Goal: Information Seeking & Learning: Check status

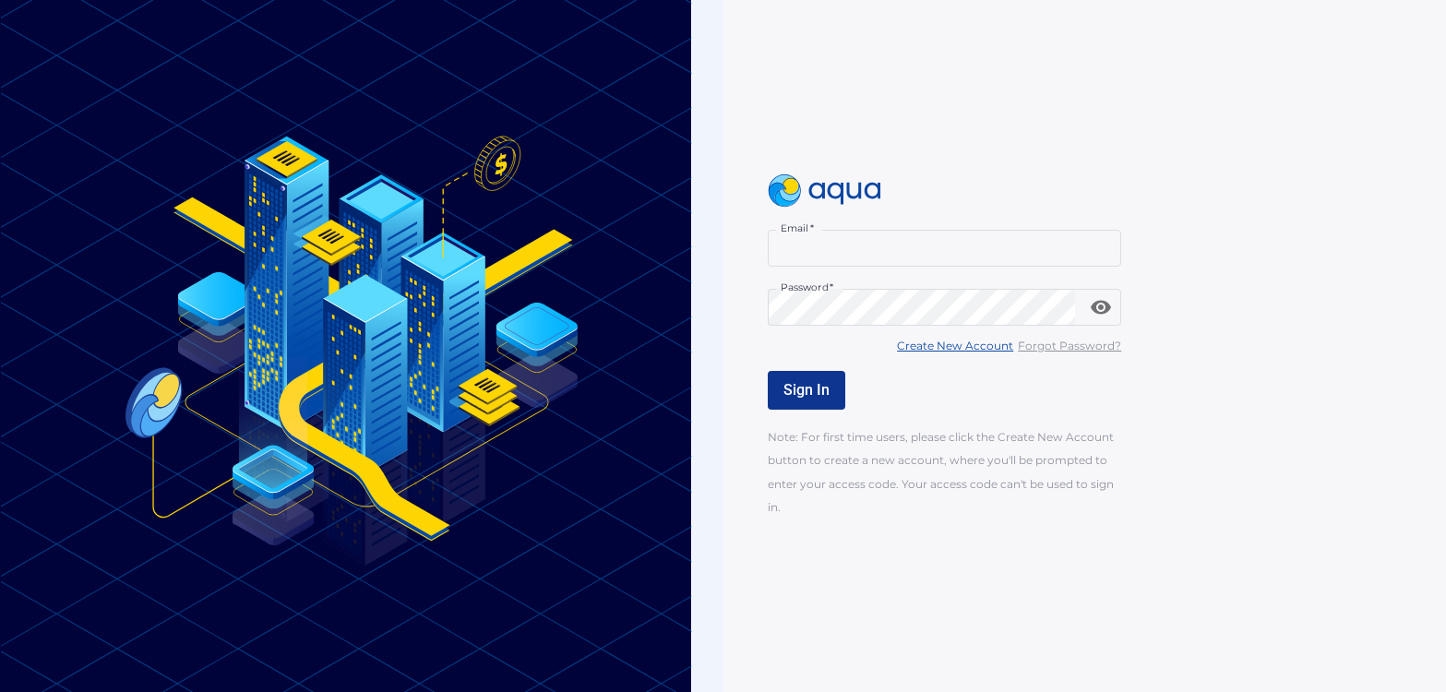
type input "**********"
click at [809, 388] on span "Sign In" at bounding box center [806, 390] width 46 height 18
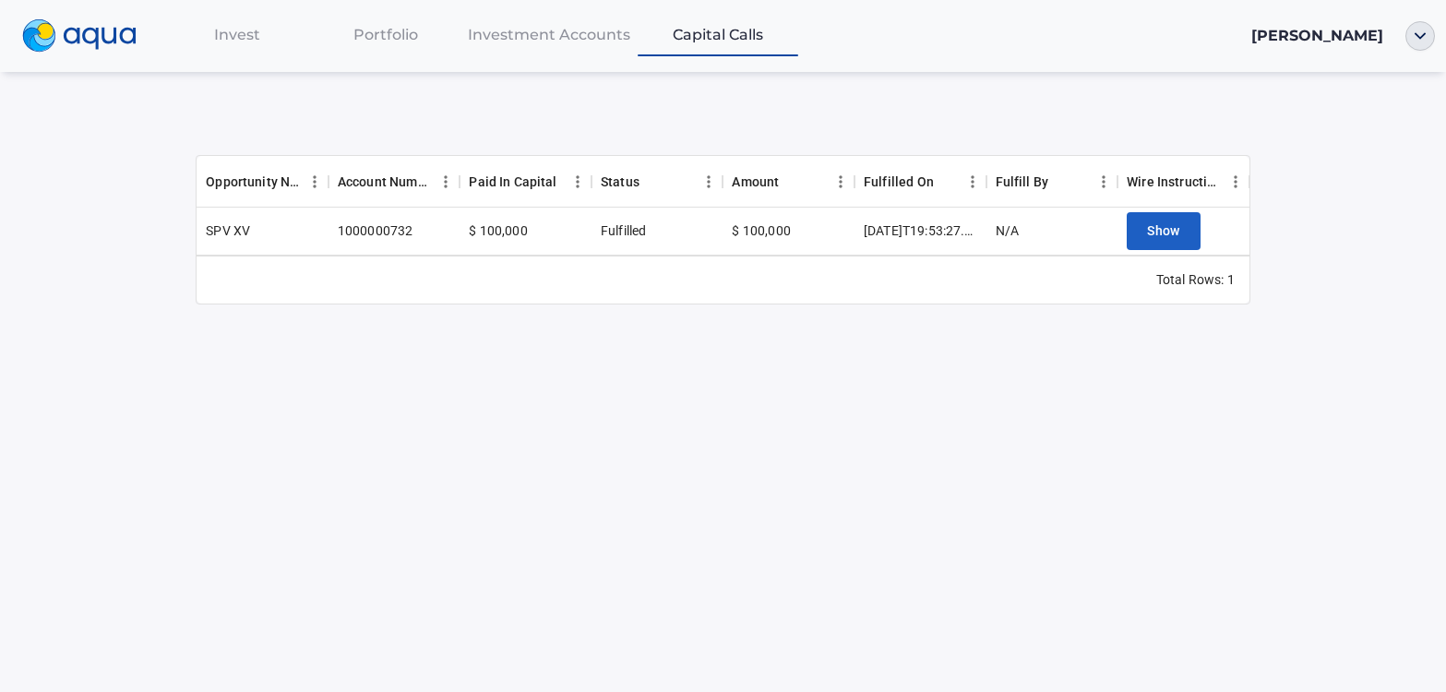
click at [406, 38] on span "Portfolio" at bounding box center [385, 35] width 65 height 18
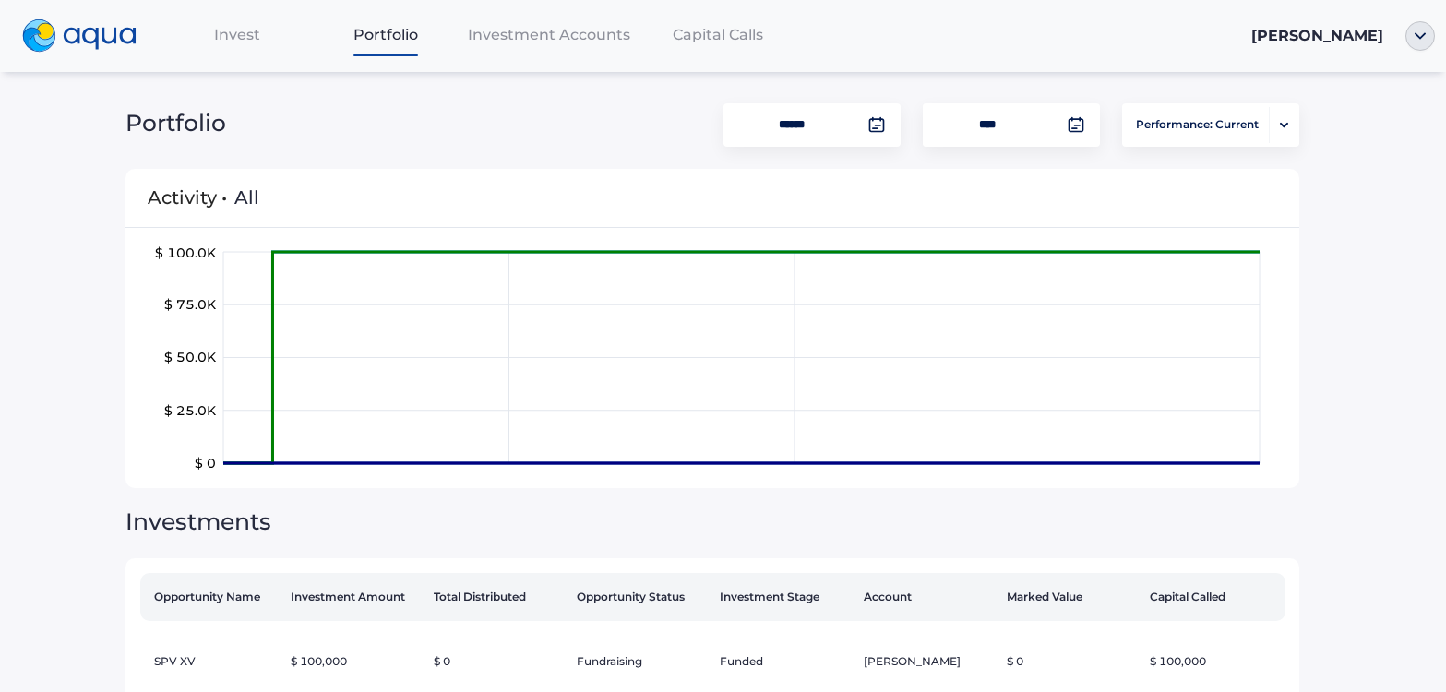
click at [482, 32] on span "Investment Accounts" at bounding box center [549, 35] width 162 height 18
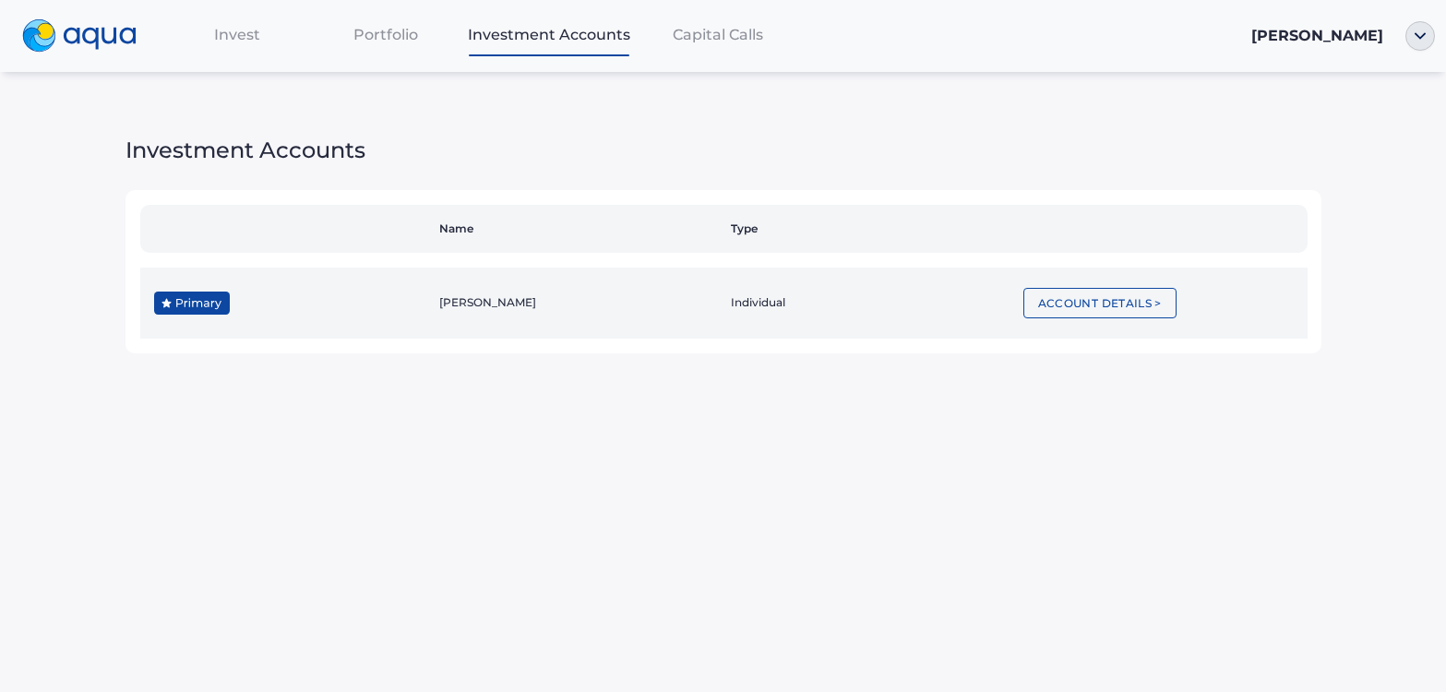
click at [1088, 320] on td "Account Details >" at bounding box center [1162, 303] width 292 height 71
click at [1087, 317] on button "Account Details >" at bounding box center [1099, 303] width 153 height 30
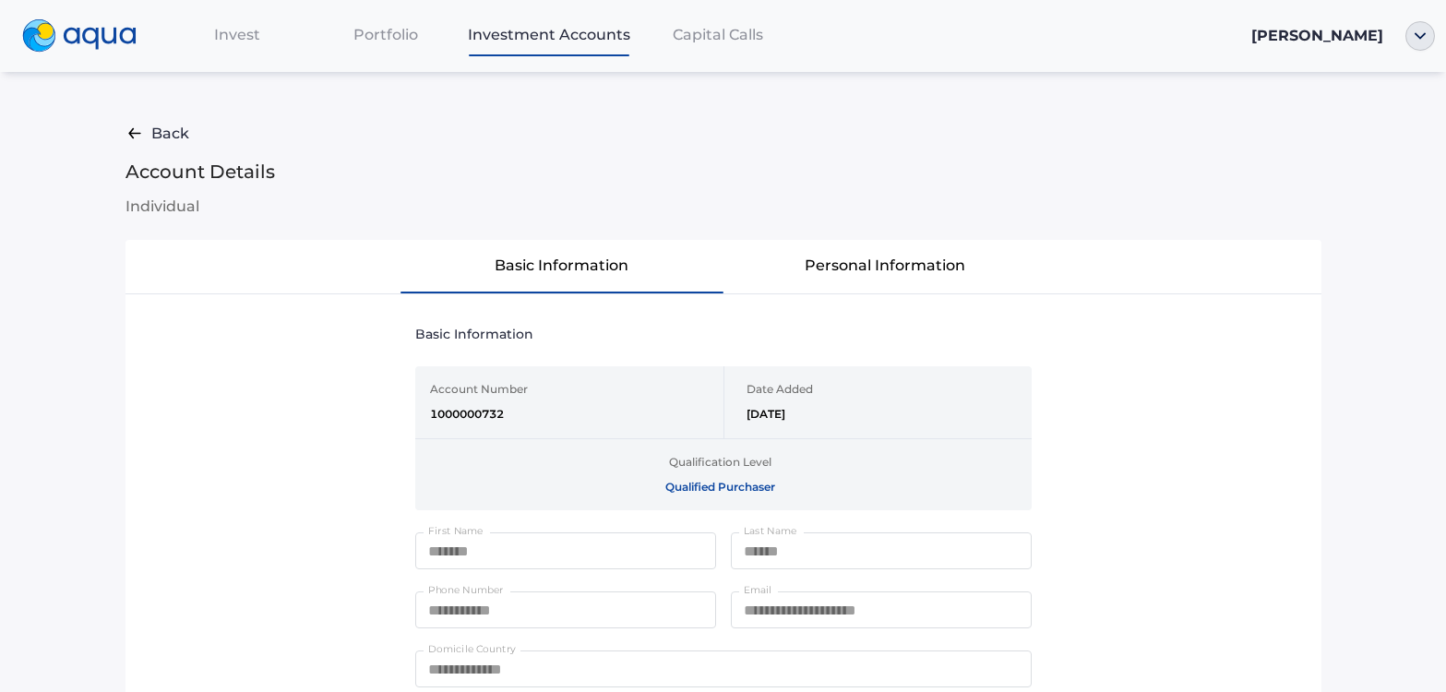
click at [725, 42] on span "Capital Calls" at bounding box center [718, 35] width 90 height 18
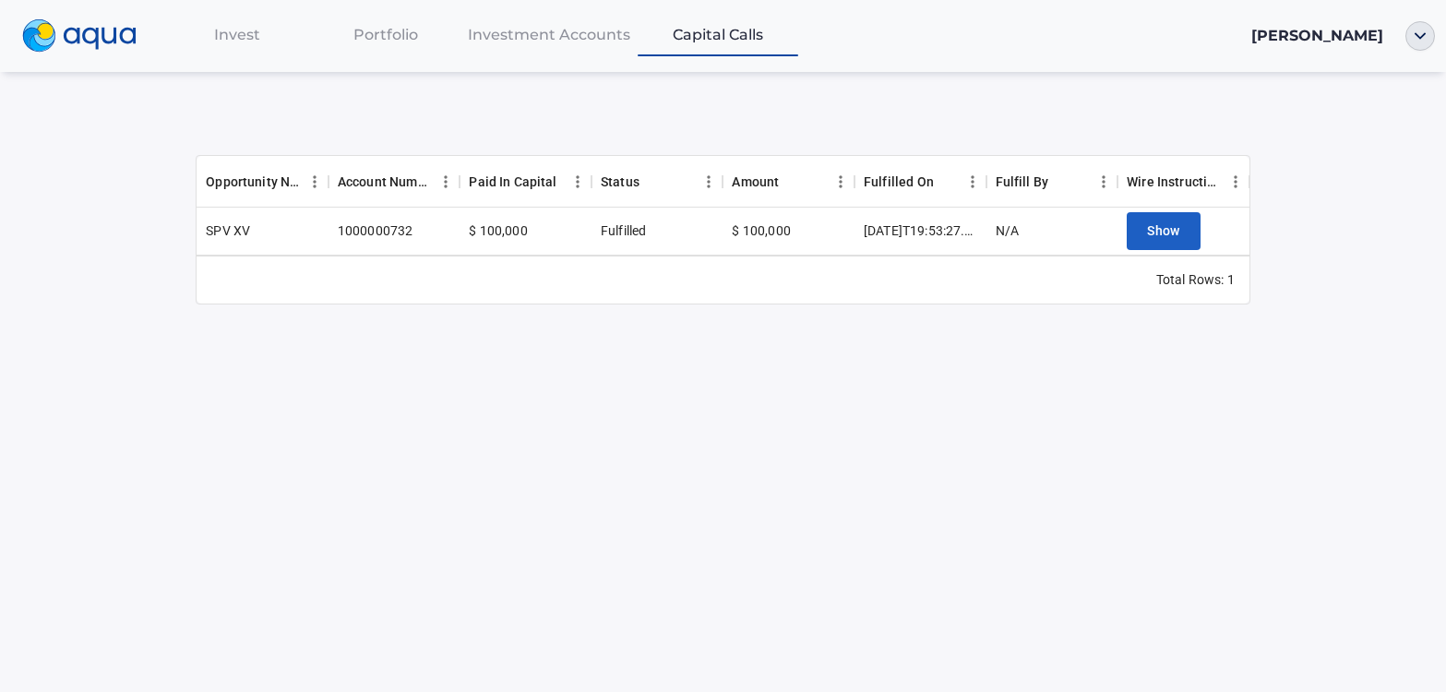
click at [252, 36] on span "Invest" at bounding box center [237, 35] width 46 height 18
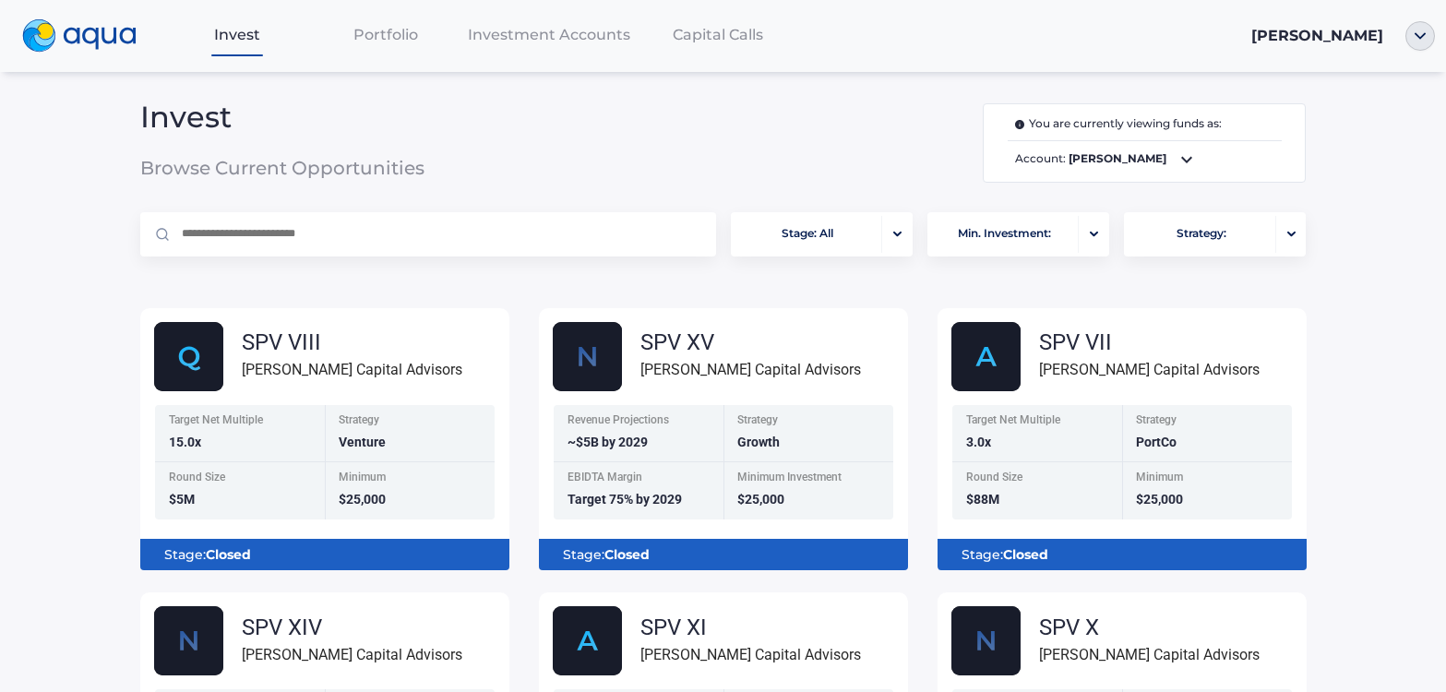
click at [566, 38] on span "Investment Accounts" at bounding box center [549, 35] width 162 height 18
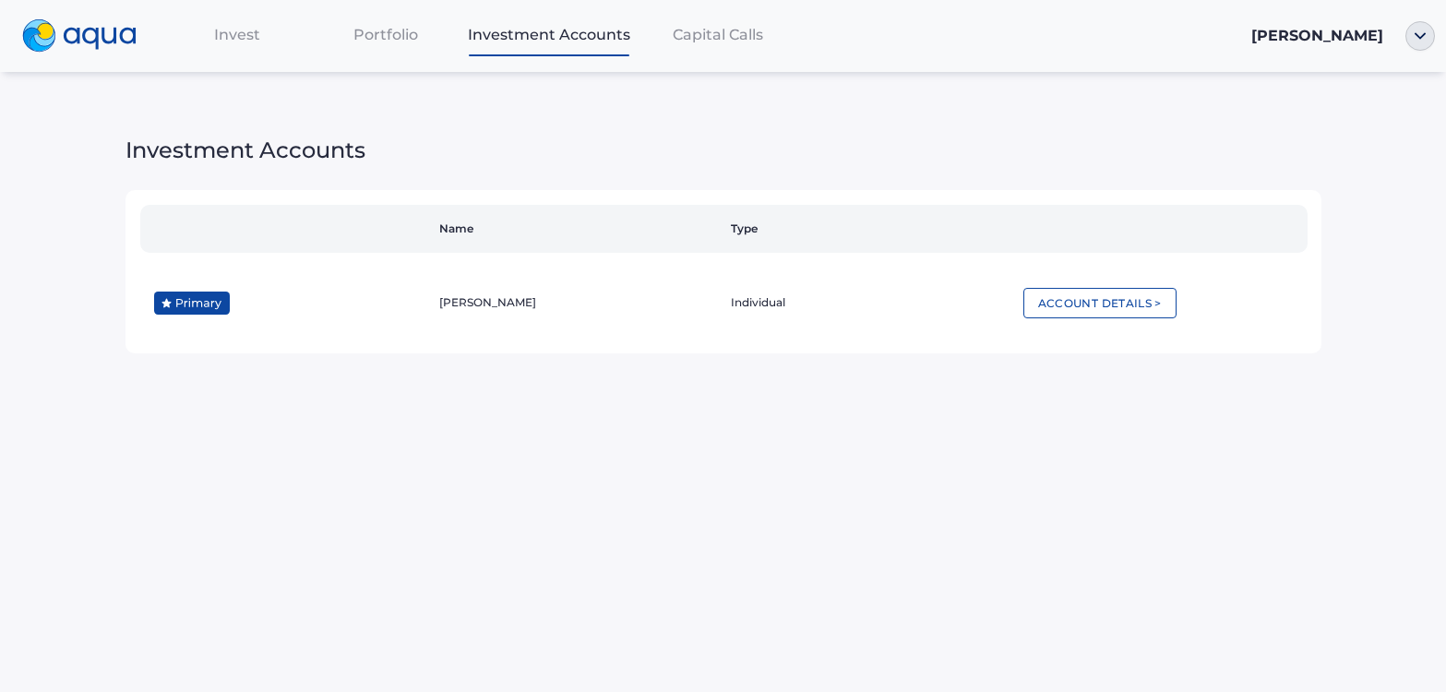
click at [405, 43] on span "Portfolio" at bounding box center [385, 35] width 65 height 18
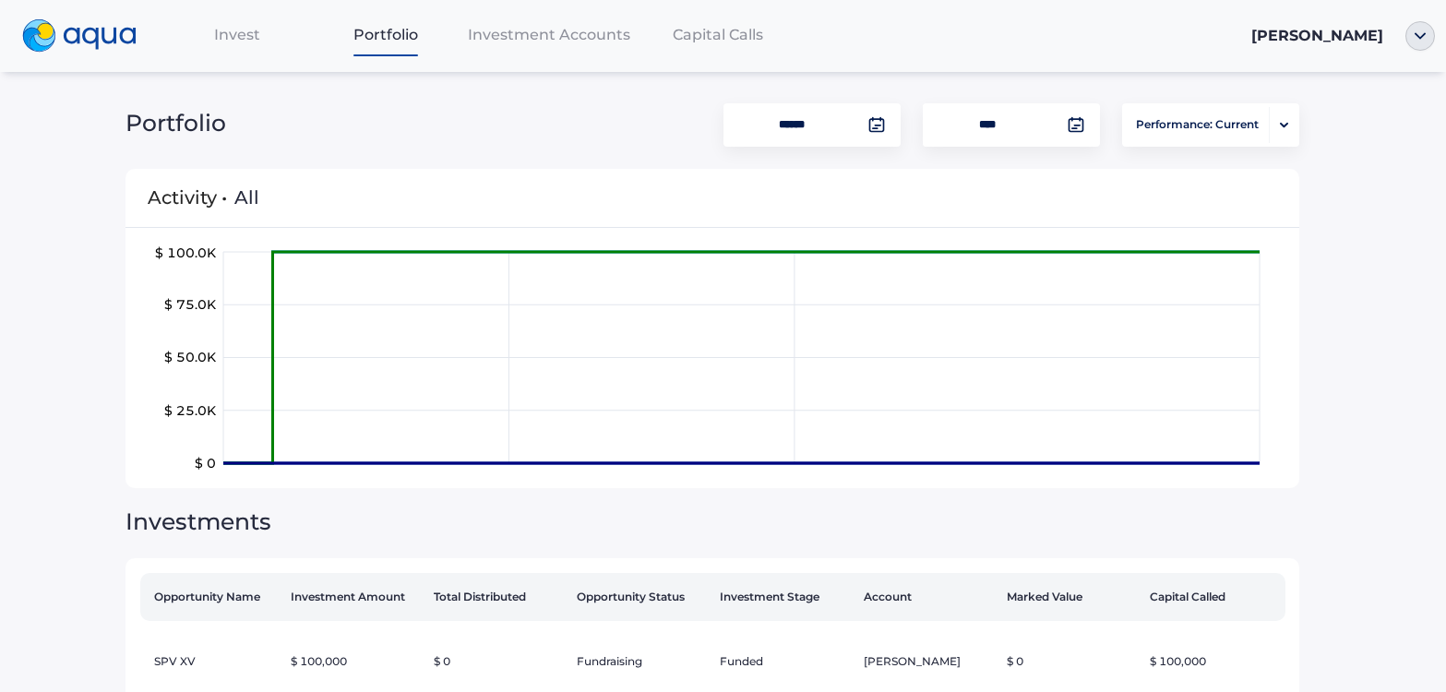
click at [239, 37] on span "Invest" at bounding box center [237, 35] width 46 height 18
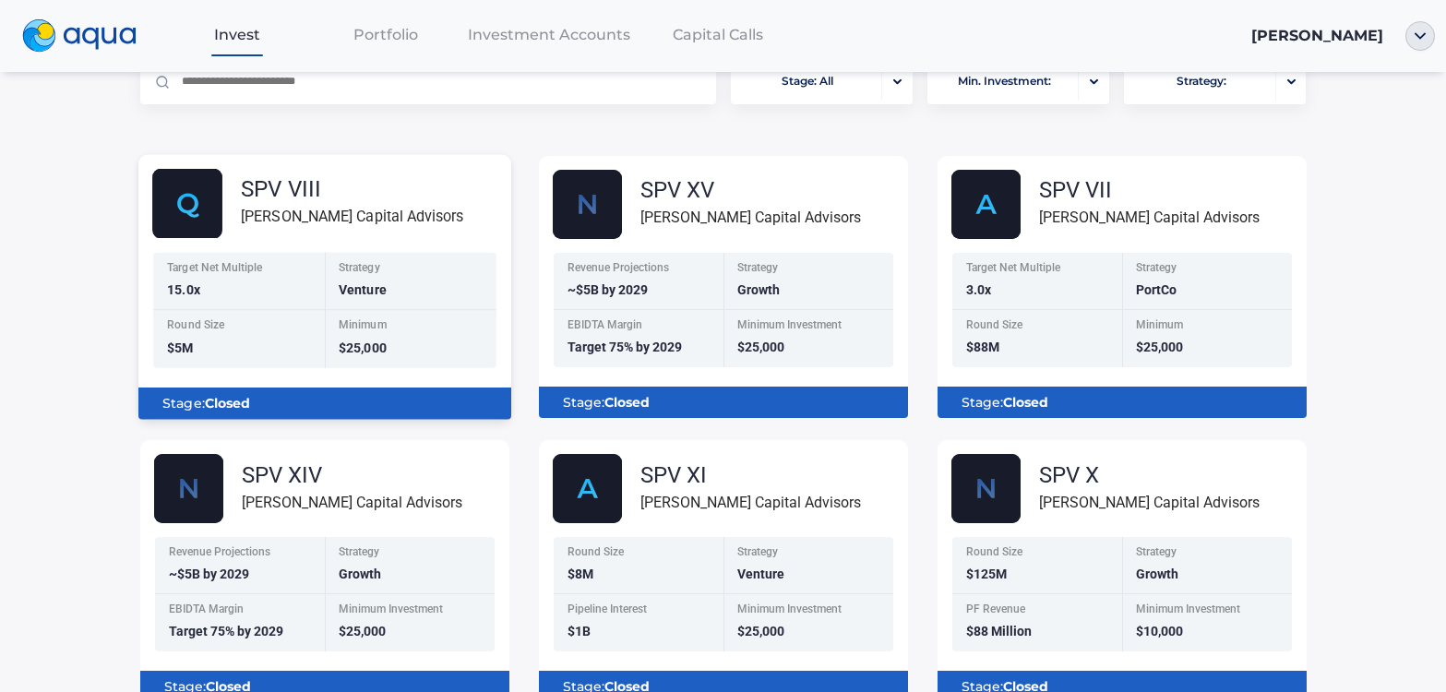
scroll to position [185, 0]
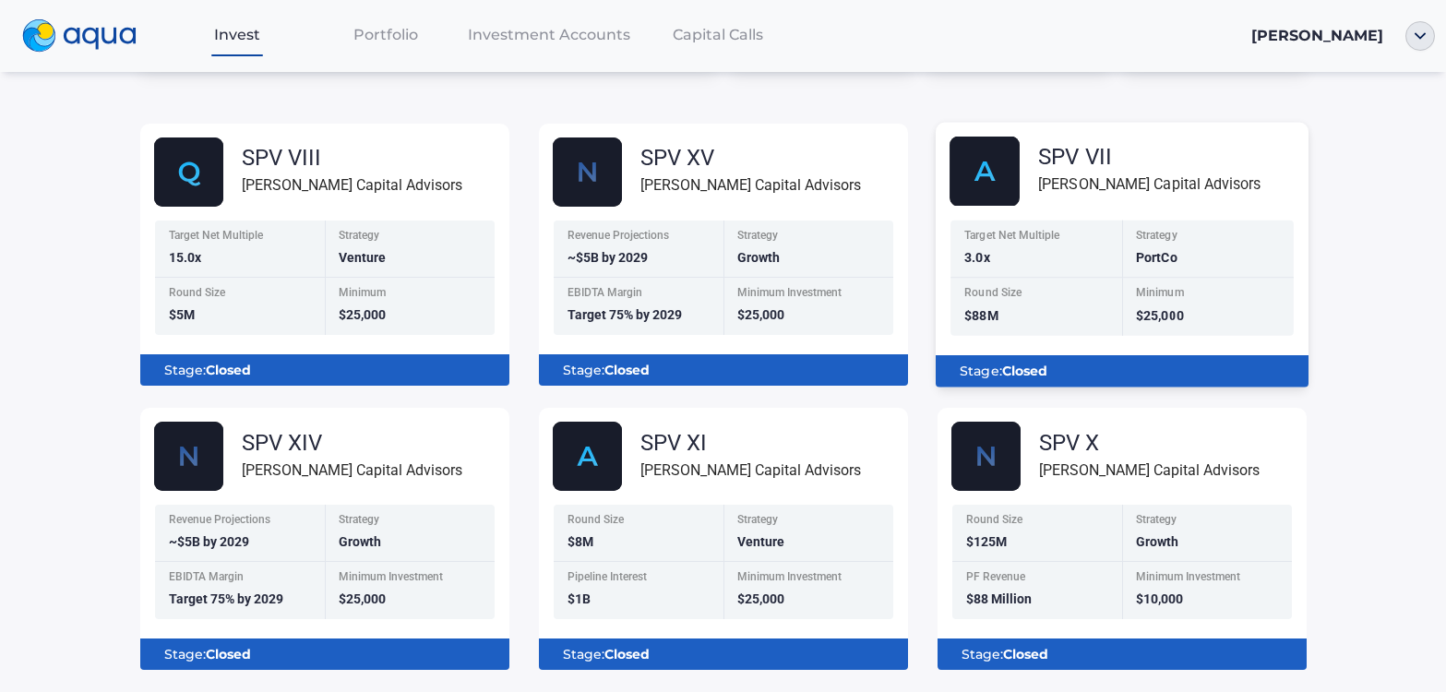
click at [1002, 308] on div "Round Size $88M" at bounding box center [1036, 307] width 172 height 58
click at [1001, 364] on b "Closed" at bounding box center [1023, 371] width 45 height 17
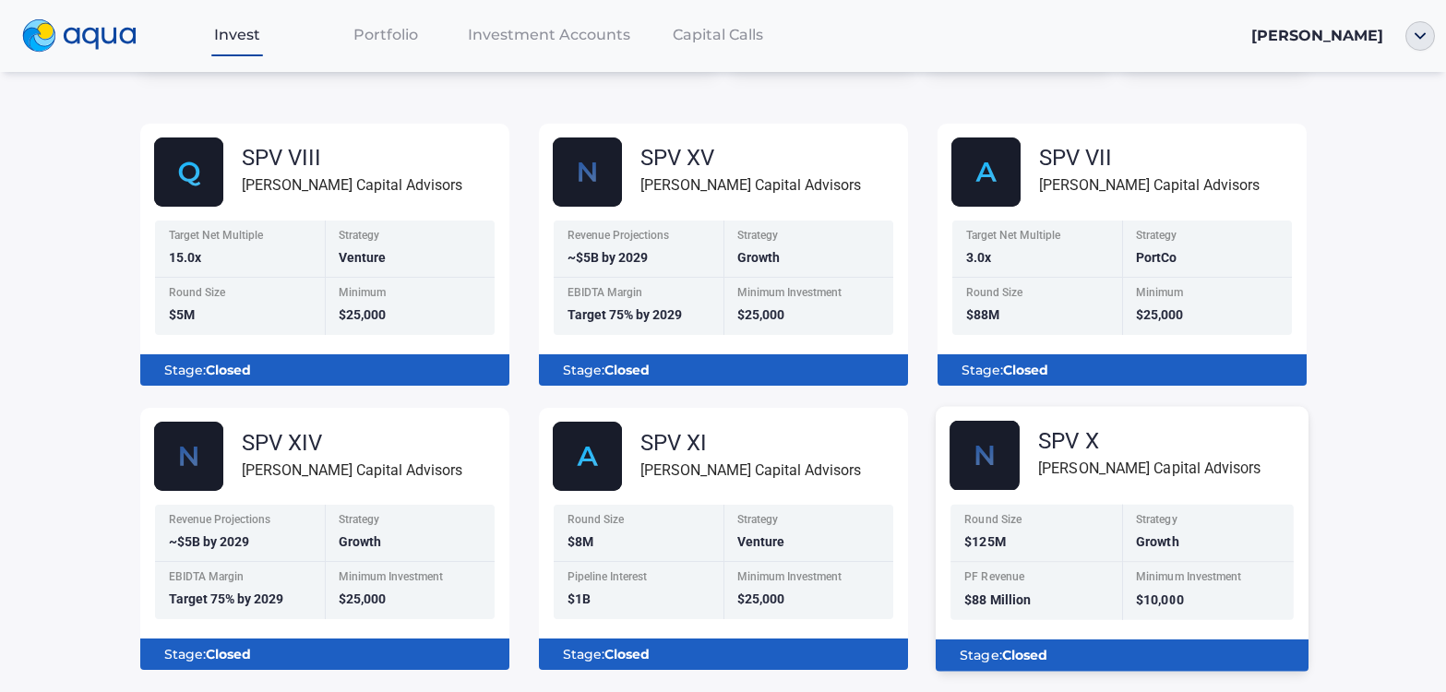
scroll to position [277, 0]
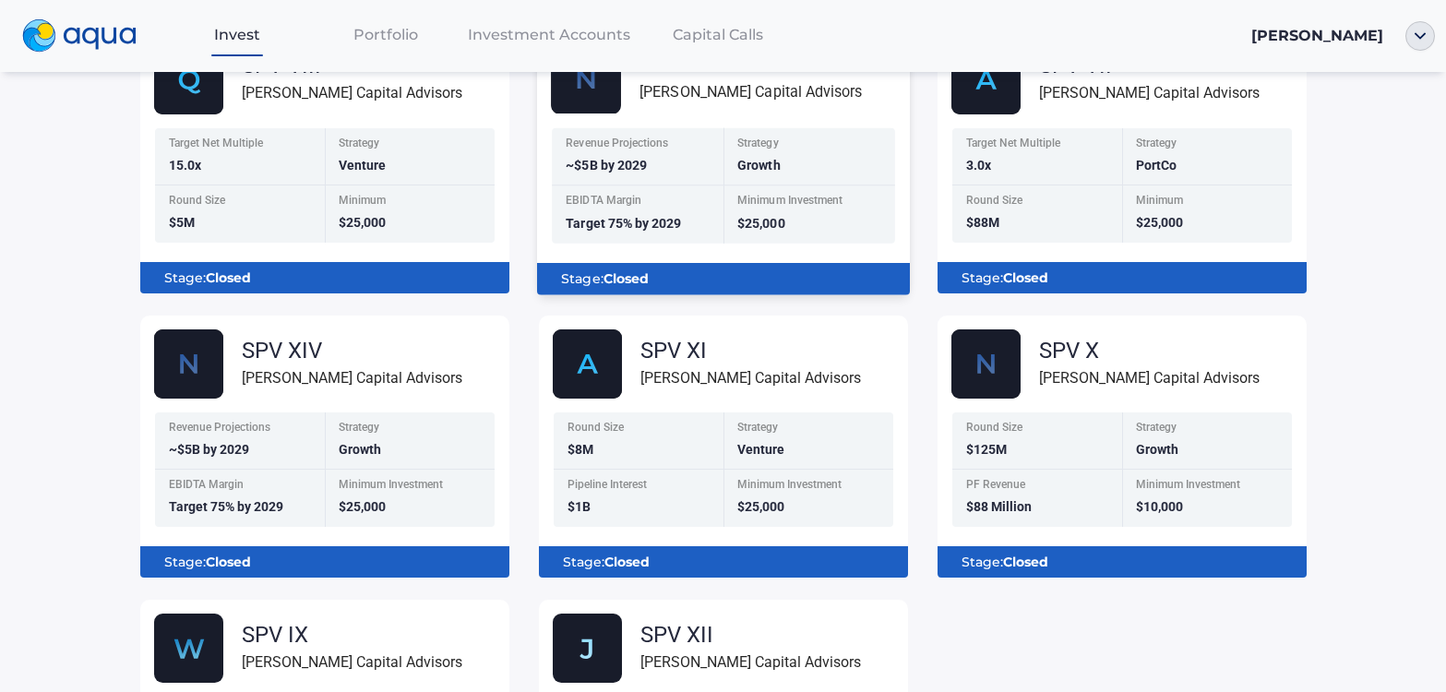
click at [701, 223] on div "EBIDTA Margin Target 75% by 2029" at bounding box center [638, 214] width 172 height 58
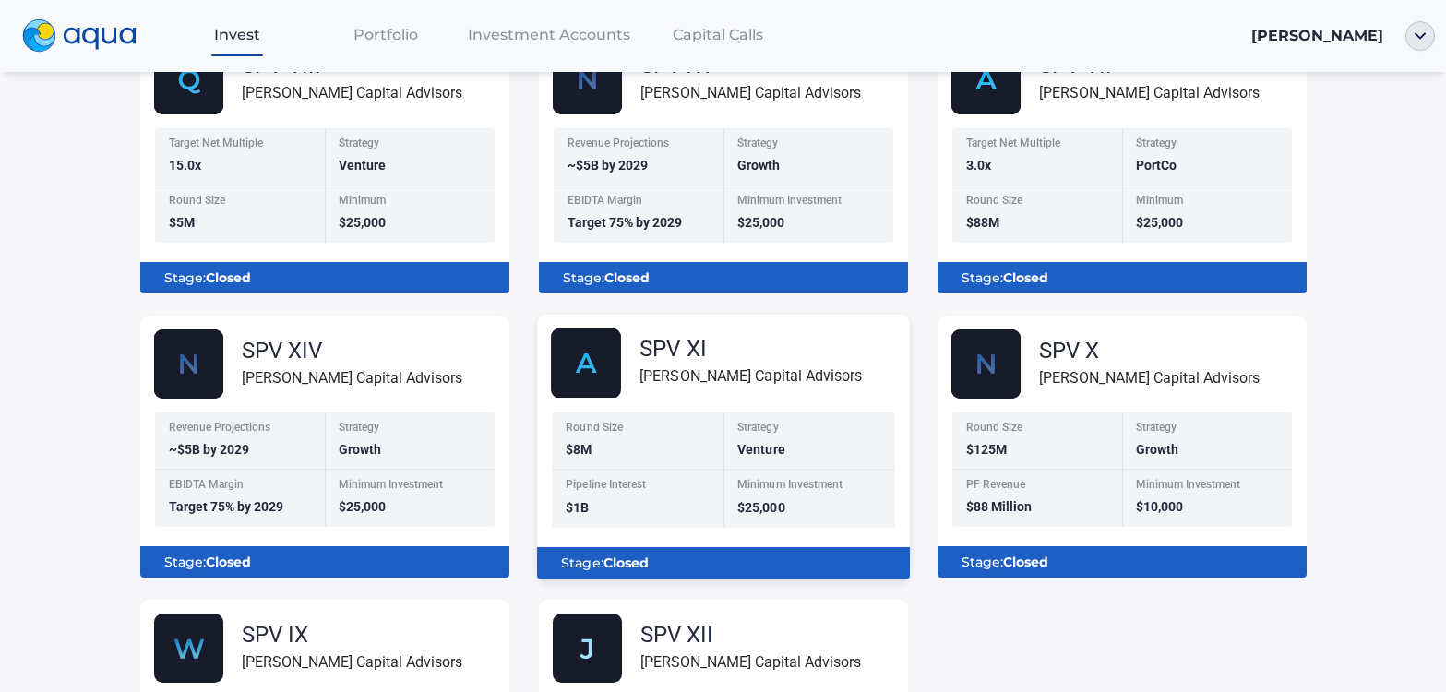
click at [639, 377] on div "[PERSON_NAME] Capital Advisors" at bounding box center [750, 376] width 222 height 23
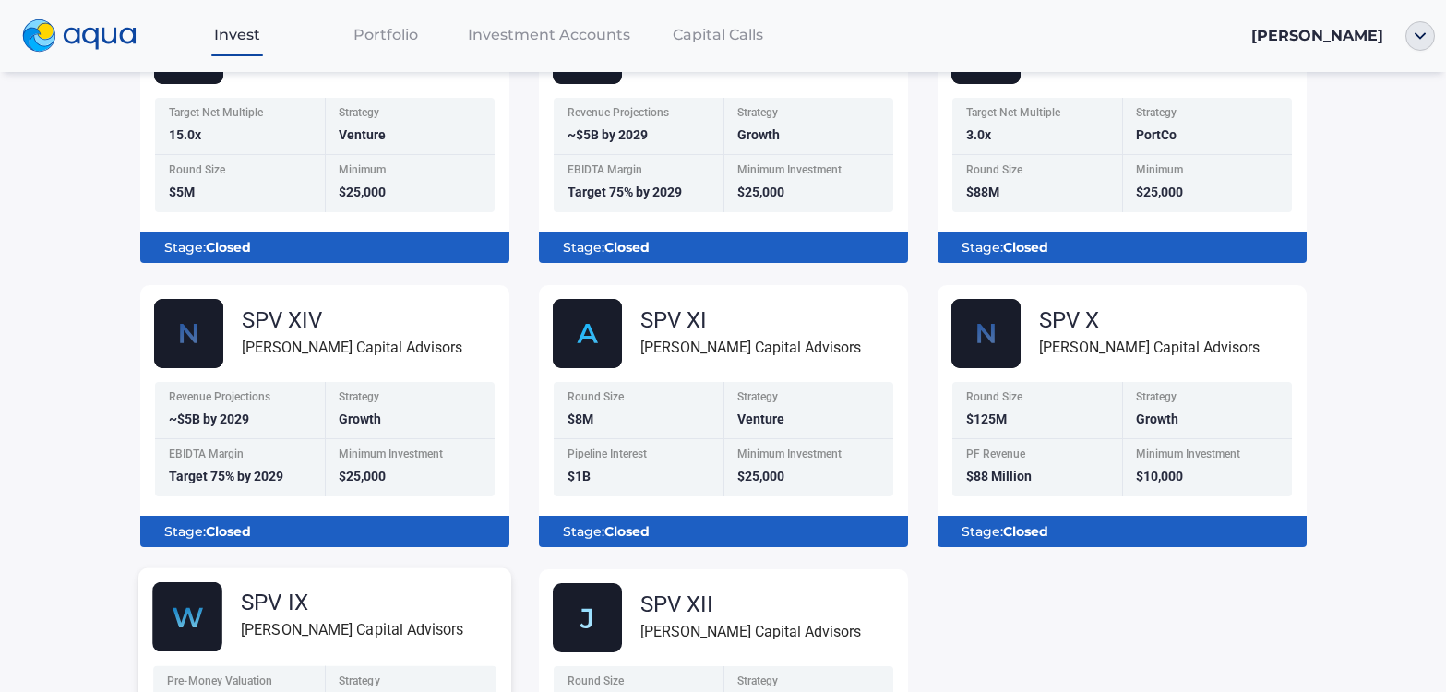
scroll to position [215, 0]
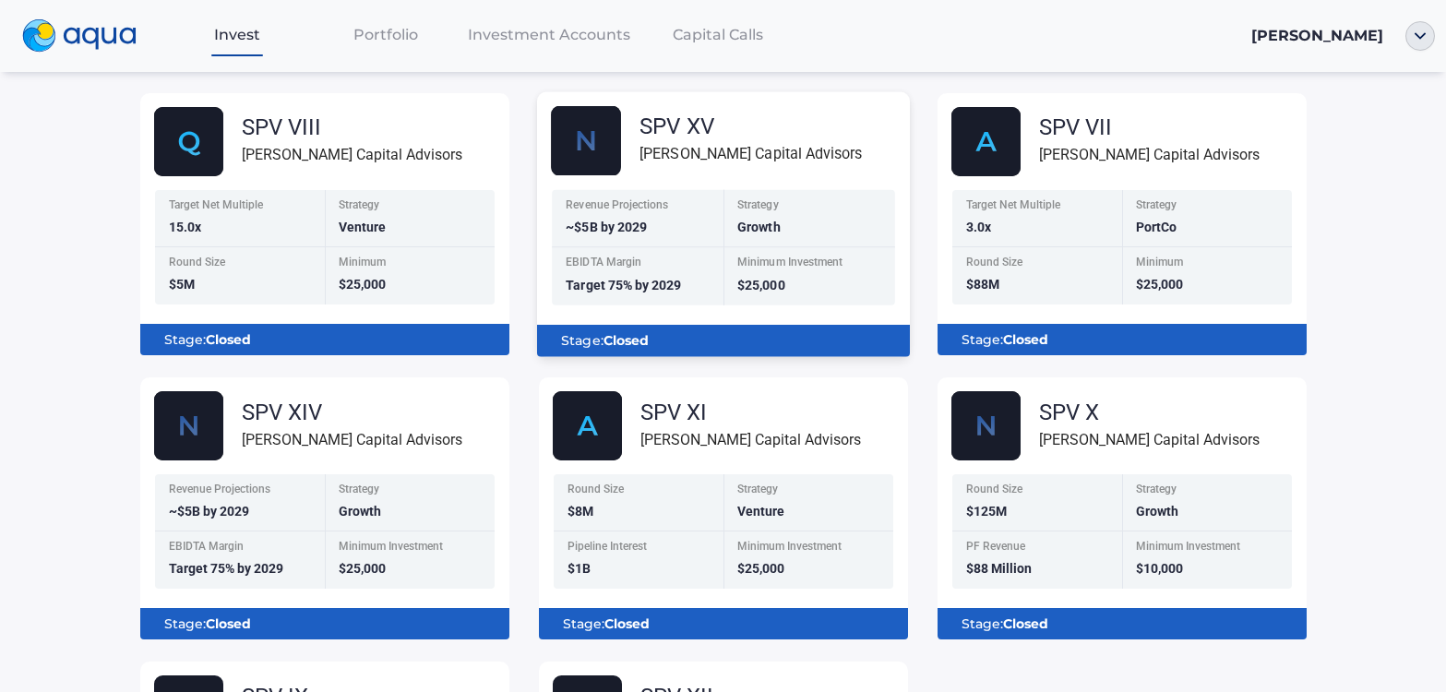
click at [576, 289] on span "Target 75% by 2029" at bounding box center [623, 285] width 115 height 15
click at [586, 257] on div "EBIDTA Margin" at bounding box center [639, 265] width 147 height 16
click at [597, 217] on div "Revenue Projections ~$5B by 2029" at bounding box center [638, 218] width 172 height 58
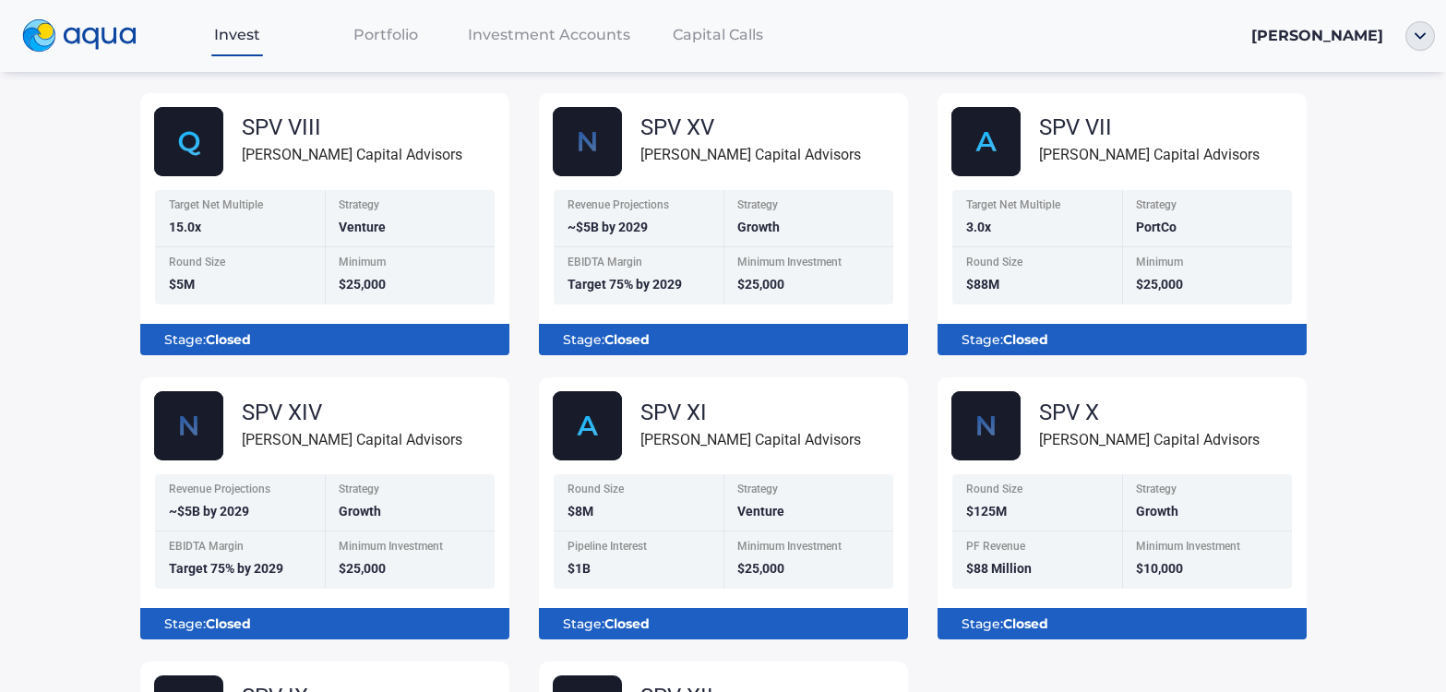
click at [412, 37] on span "Portfolio" at bounding box center [385, 35] width 65 height 18
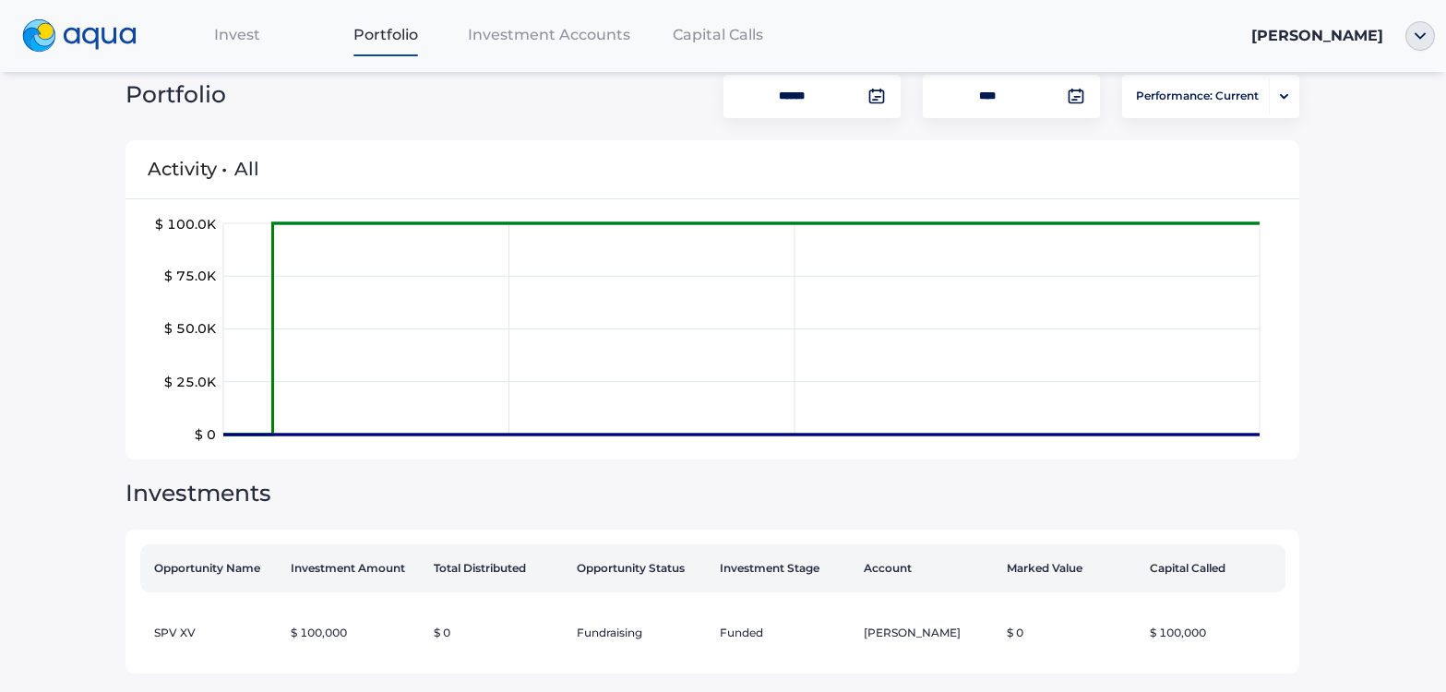
scroll to position [54, 0]
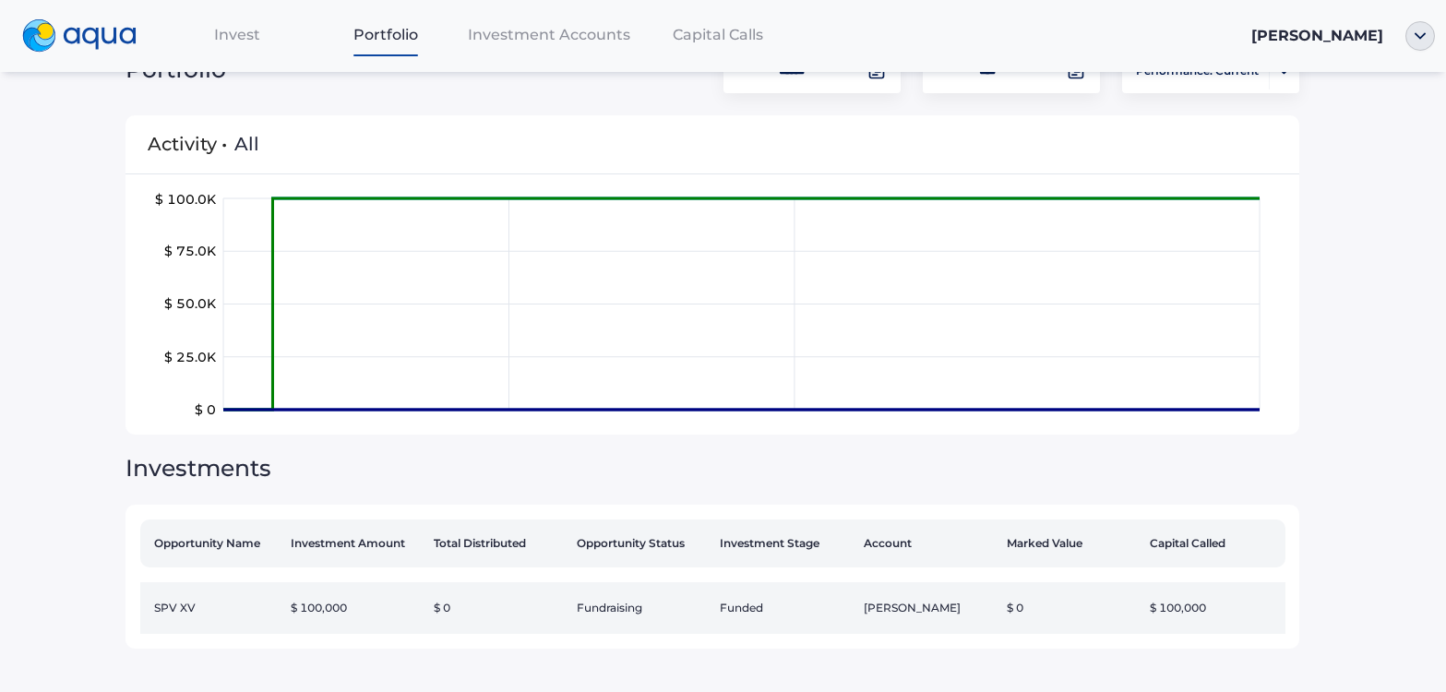
click at [169, 602] on td "SPV XV" at bounding box center [211, 608] width 143 height 52
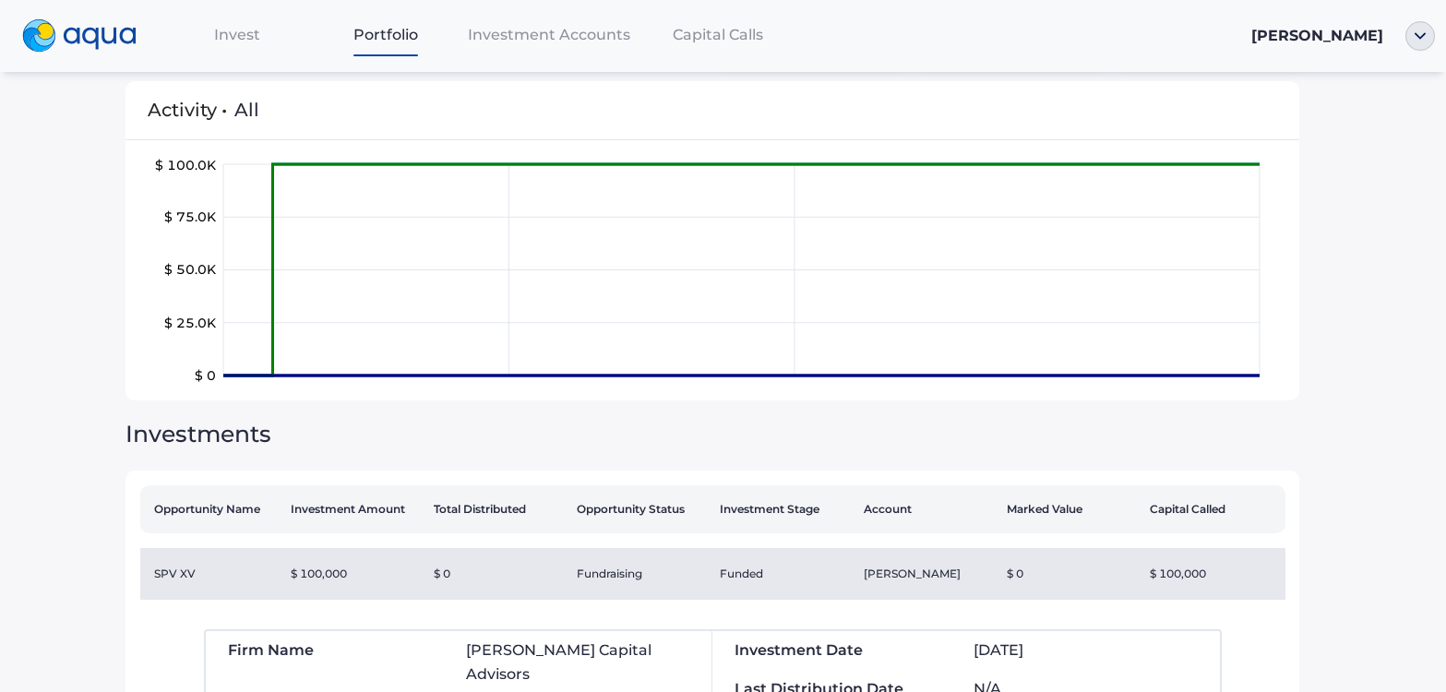
scroll to position [0, 0]
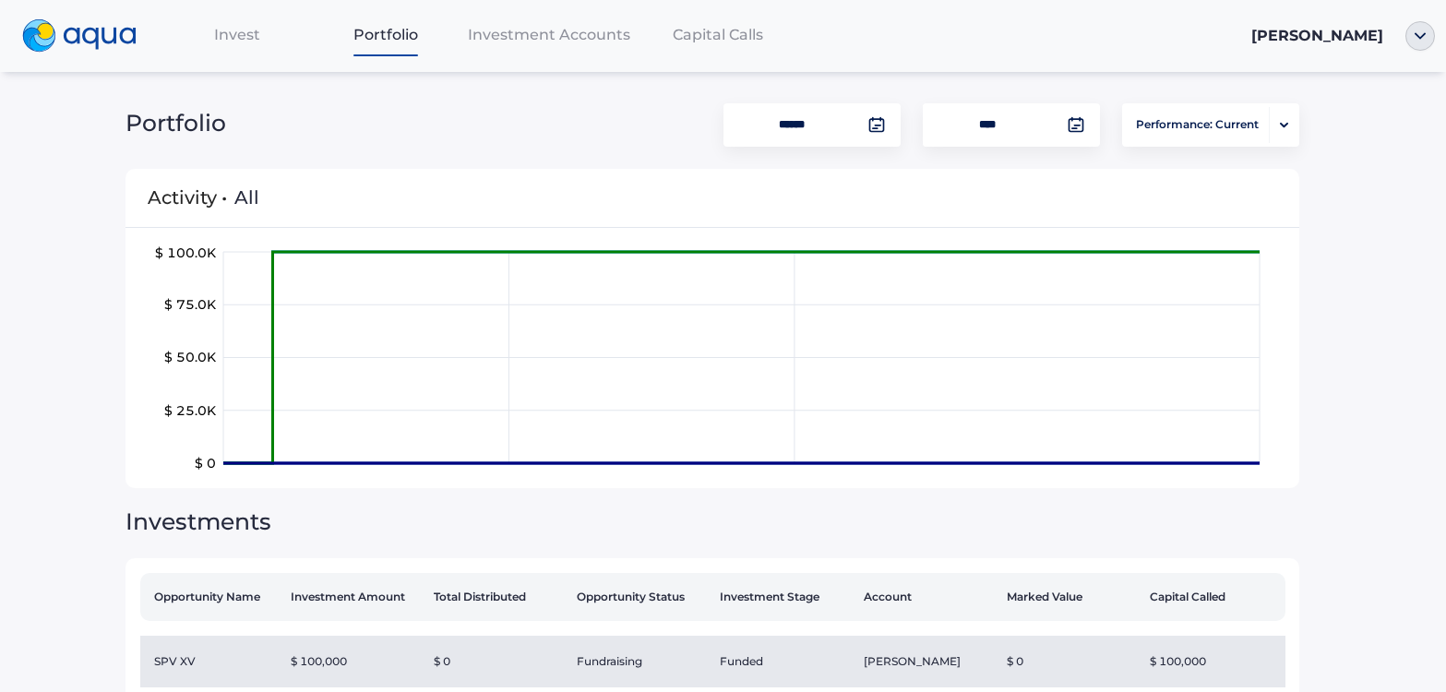
click at [1154, 101] on div "Portfolio ***** *** Performance: Current Activity • All $ 0 $ 25.0K $ 50.0K $ 7…" at bounding box center [723, 585] width 1196 height 992
click at [1153, 126] on span "Performance: Current" at bounding box center [1197, 125] width 123 height 36
click at [1149, 187] on span "Lifetime" at bounding box center [1148, 195] width 45 height 40
